Goal: Find specific page/section: Find specific page/section

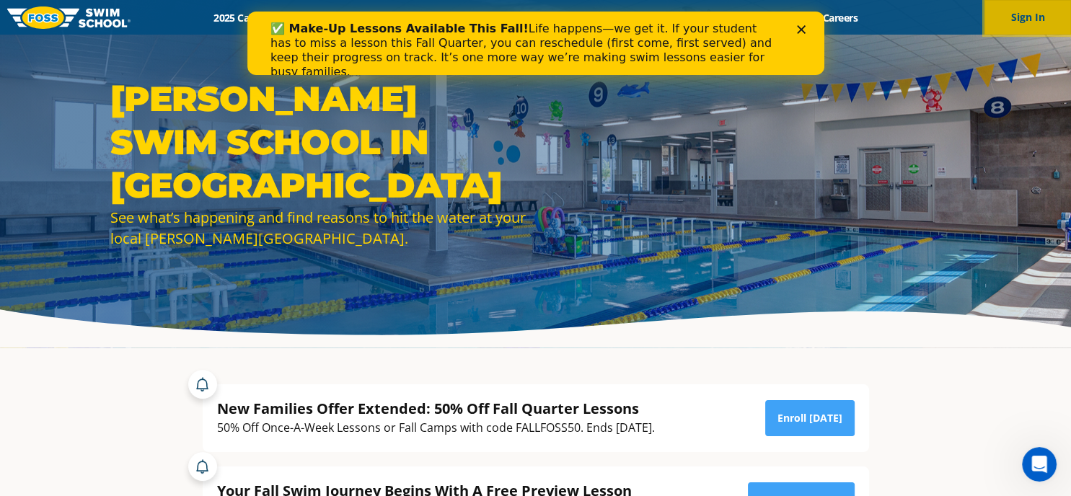
click at [1026, 19] on button "Sign In" at bounding box center [1027, 17] width 87 height 35
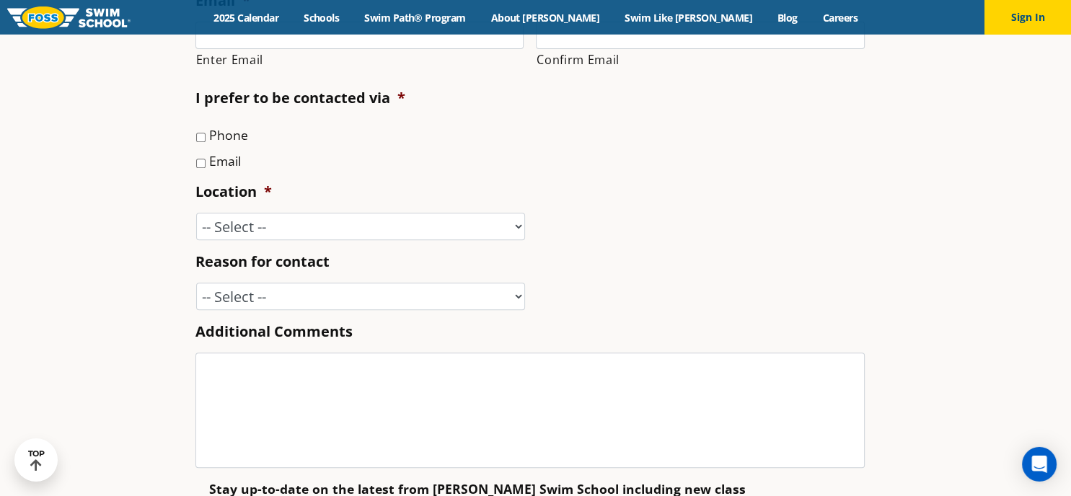
scroll to position [542, 0]
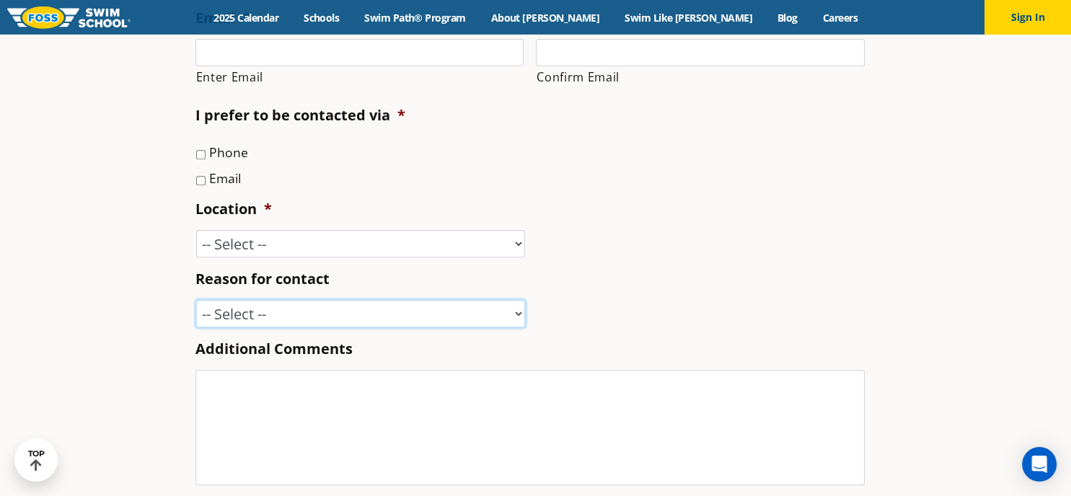
click at [196, 300] on select "-- Select -- Enrollment issue Program question What level is best for my child?…" at bounding box center [360, 313] width 329 height 27
click at [786, 221] on li "Location * -- Select -- Ankeny, IA Apple Valley Blaine, MN Burnsville, MN Ballw…" at bounding box center [535, 228] width 681 height 58
click at [196, 300] on select "-- Select -- Enrollment issue Program question What level is best for my child?…" at bounding box center [360, 313] width 329 height 27
click at [712, 276] on li "Reason for contact -- Select -- Enrollment issue Program question What level is…" at bounding box center [535, 298] width 681 height 58
click at [83, 22] on img at bounding box center [68, 17] width 123 height 22
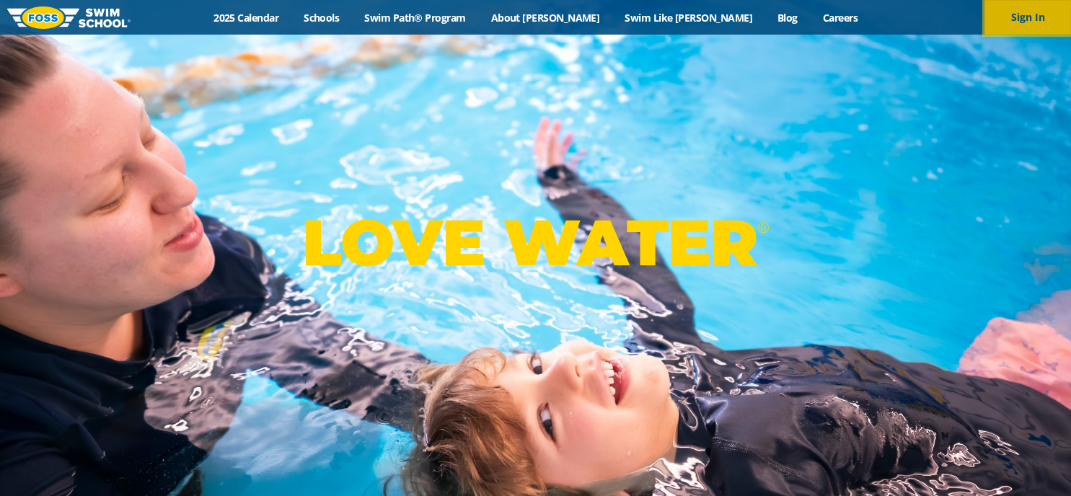
click at [1028, 17] on button "Sign In" at bounding box center [1027, 17] width 87 height 35
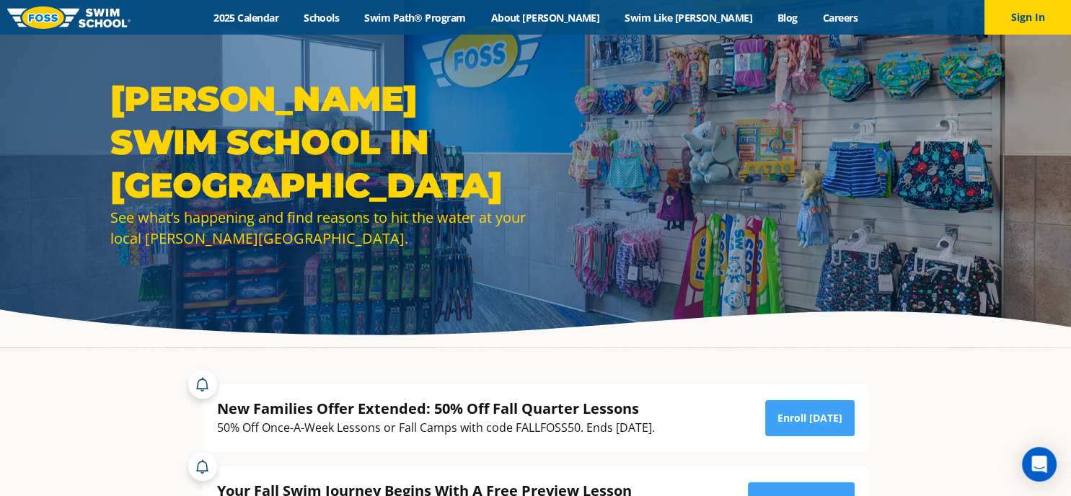
drag, startPoint x: 1070, startPoint y: 8, endPoint x: 1070, endPoint y: 288, distance: 280.5
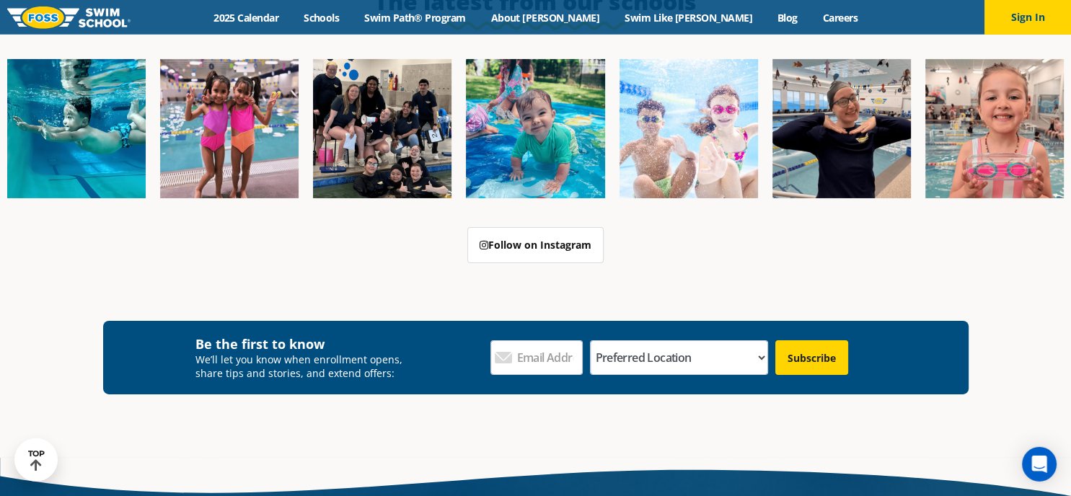
scroll to position [5127, 0]
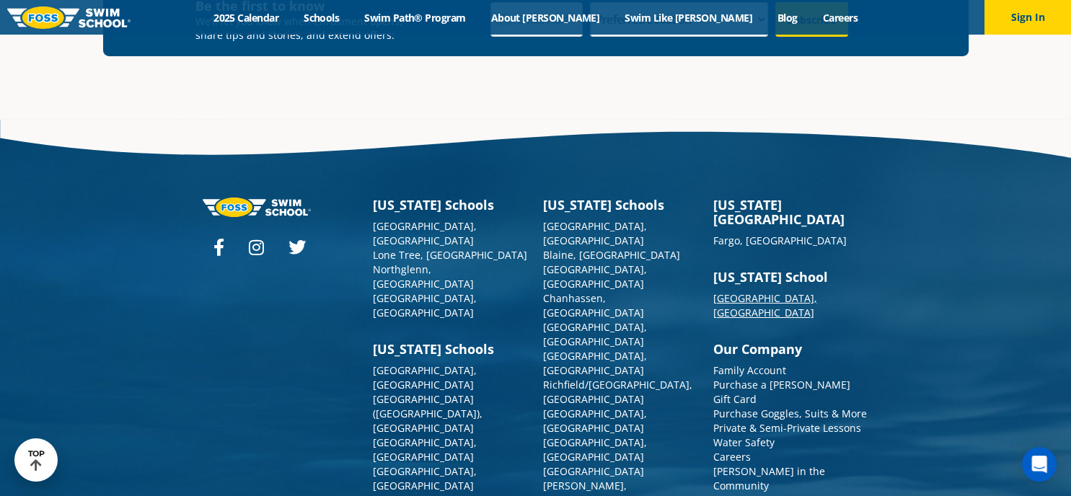
click at [746, 291] on link "[GEOGRAPHIC_DATA], [GEOGRAPHIC_DATA]" at bounding box center [765, 305] width 104 height 28
